Goal: Check status: Check status

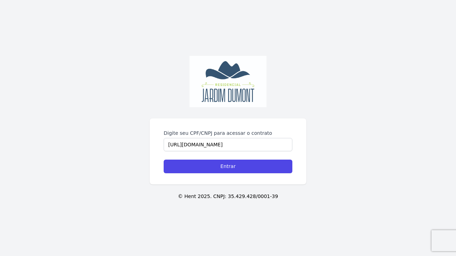
scroll to position [0, 109]
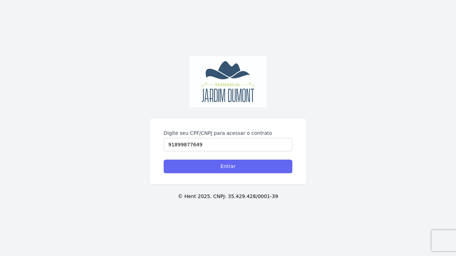
type input "91899877649"
click at [211, 172] on input "Entrar" at bounding box center [228, 167] width 129 height 14
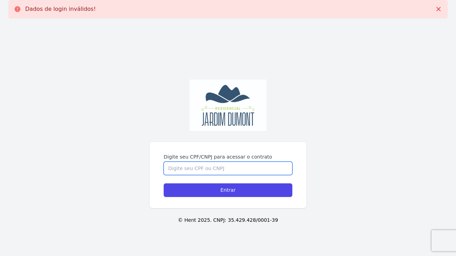
click at [193, 165] on input "Digite seu CPF/CNPJ para acessar o contrato" at bounding box center [228, 168] width 129 height 13
click at [172, 168] on input "Digite seu CPF/CNPJ para acessar o contrato" at bounding box center [228, 168] width 129 height 13
paste input "918.998.776-49"
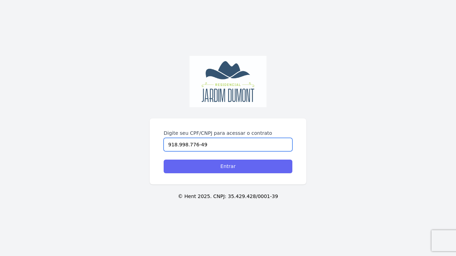
type input "918.998.776-49"
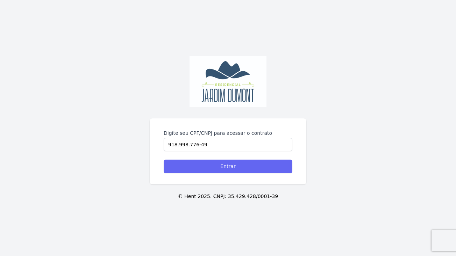
click at [214, 167] on input "Entrar" at bounding box center [228, 167] width 129 height 14
